Goal: Navigation & Orientation: Find specific page/section

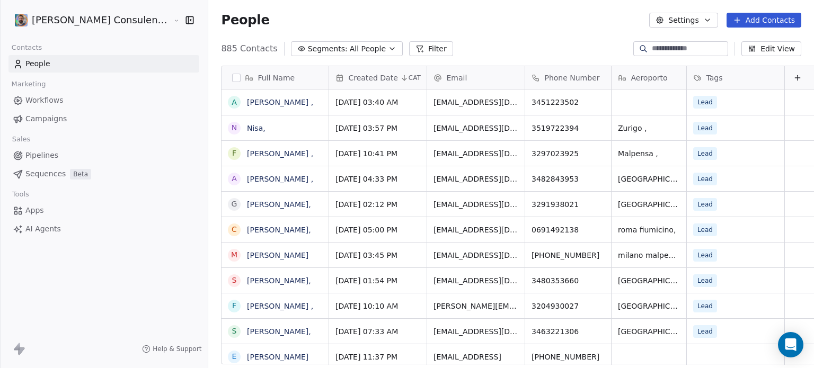
click at [42, 122] on span "Campaigns" at bounding box center [45, 118] width 41 height 11
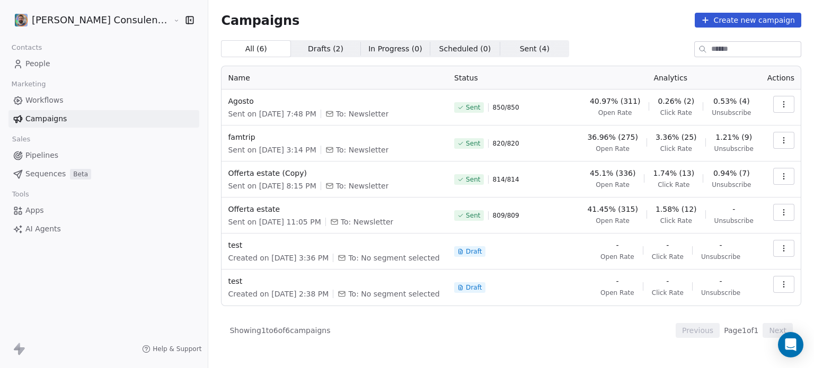
click at [61, 100] on span "Workflows" at bounding box center [44, 100] width 38 height 11
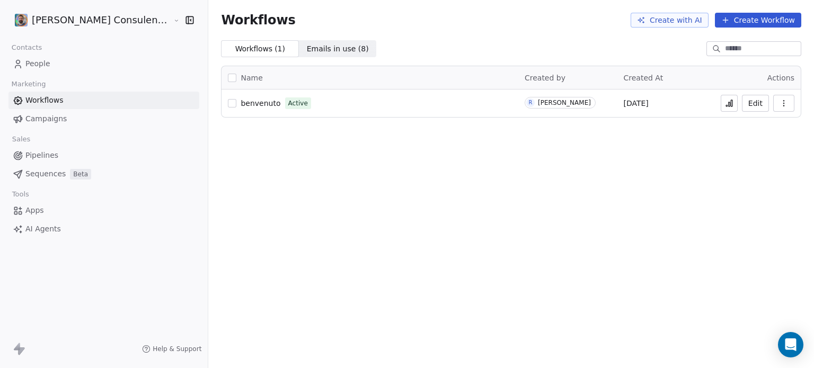
click at [334, 55] on span "Emails in use ( 8 ) Emails in use ( 8 )" at bounding box center [338, 48] width 78 height 17
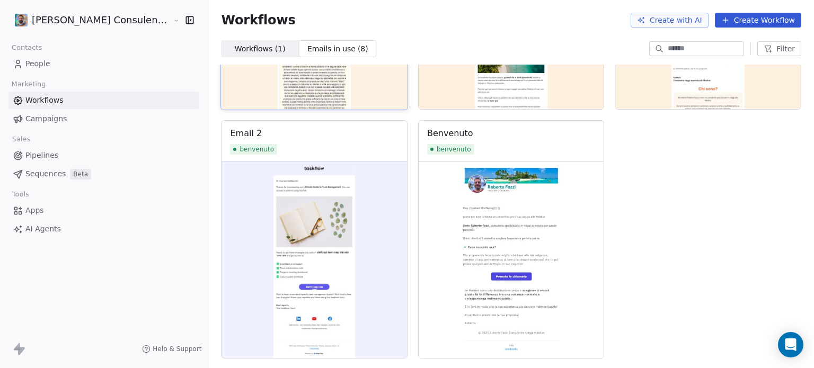
scroll to position [444, 0]
click at [436, 210] on img at bounding box center [511, 260] width 186 height 198
click at [499, 260] on img at bounding box center [511, 260] width 186 height 198
click at [245, 49] on span "Workflows ( 1 )" at bounding box center [260, 48] width 51 height 11
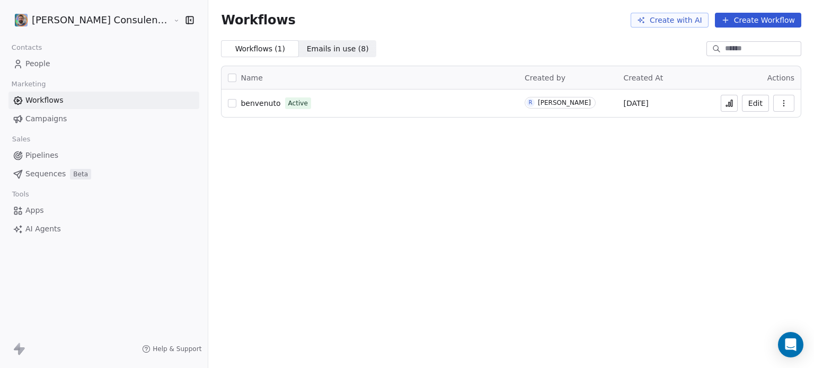
click at [244, 103] on span "benvenuto" at bounding box center [261, 103] width 40 height 8
click at [735, 103] on button at bounding box center [729, 103] width 17 height 17
click at [751, 106] on button "Edit" at bounding box center [755, 103] width 27 height 17
click at [784, 102] on icon "button" at bounding box center [783, 103] width 8 height 8
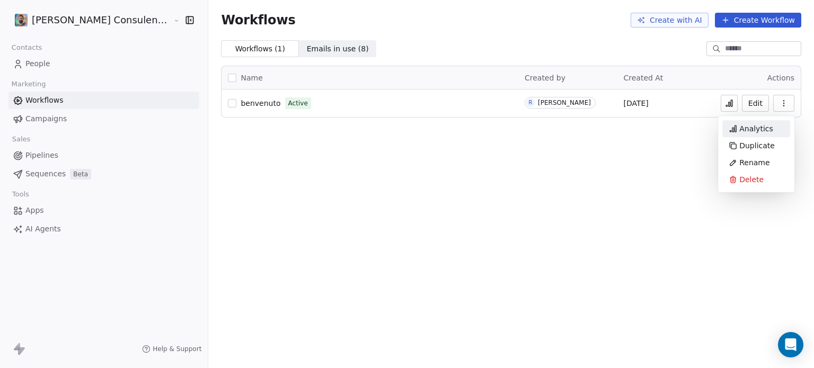
click at [756, 133] on span "Analytics" at bounding box center [756, 128] width 34 height 11
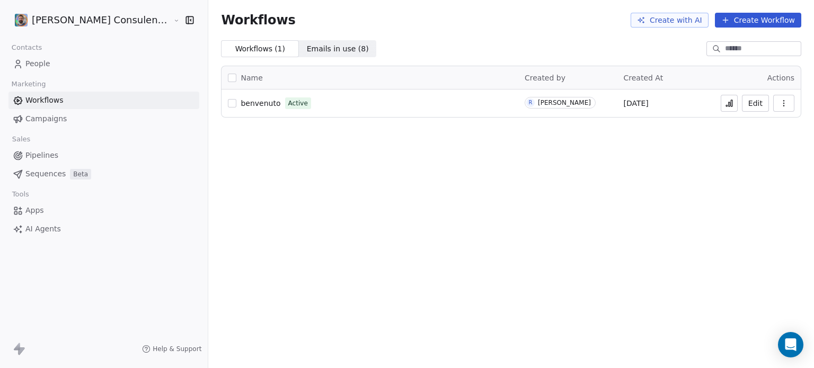
click at [246, 101] on span "benvenuto" at bounding box center [261, 103] width 40 height 8
click at [33, 63] on span "People" at bounding box center [37, 63] width 25 height 11
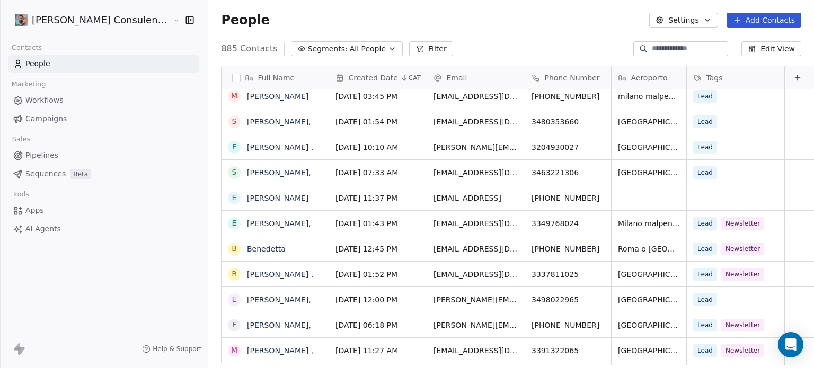
drag, startPoint x: 437, startPoint y: 365, endPoint x: 396, endPoint y: 360, distance: 41.1
click at [396, 360] on div "Created Date CAT Email Phone Number Aeroporto Tags Aug 18, 2025 03:40 AM alessa…" at bounding box center [572, 215] width 487 height 299
